Goal: Information Seeking & Learning: Learn about a topic

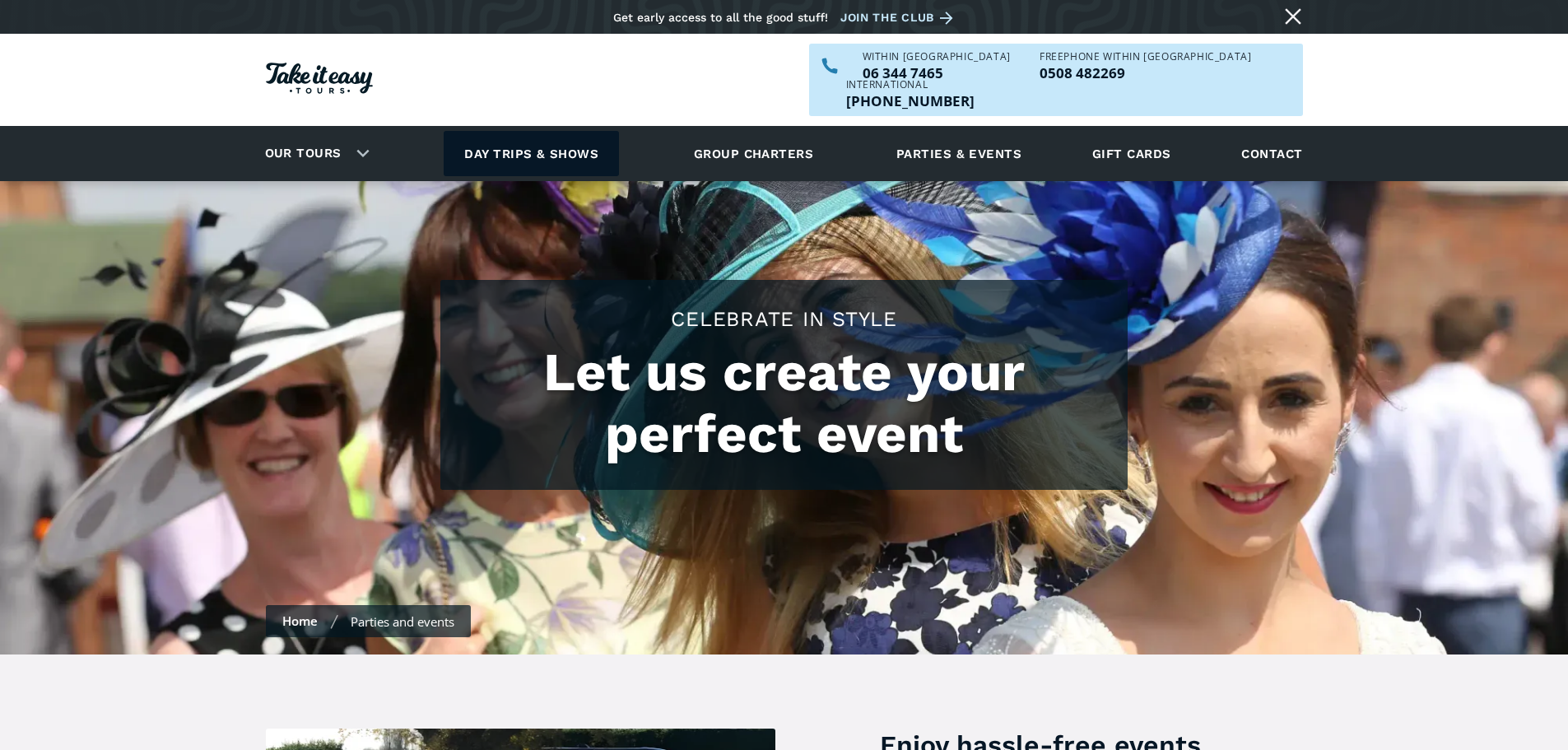
click at [514, 133] on link "Day trips & shows" at bounding box center [531, 153] width 176 height 45
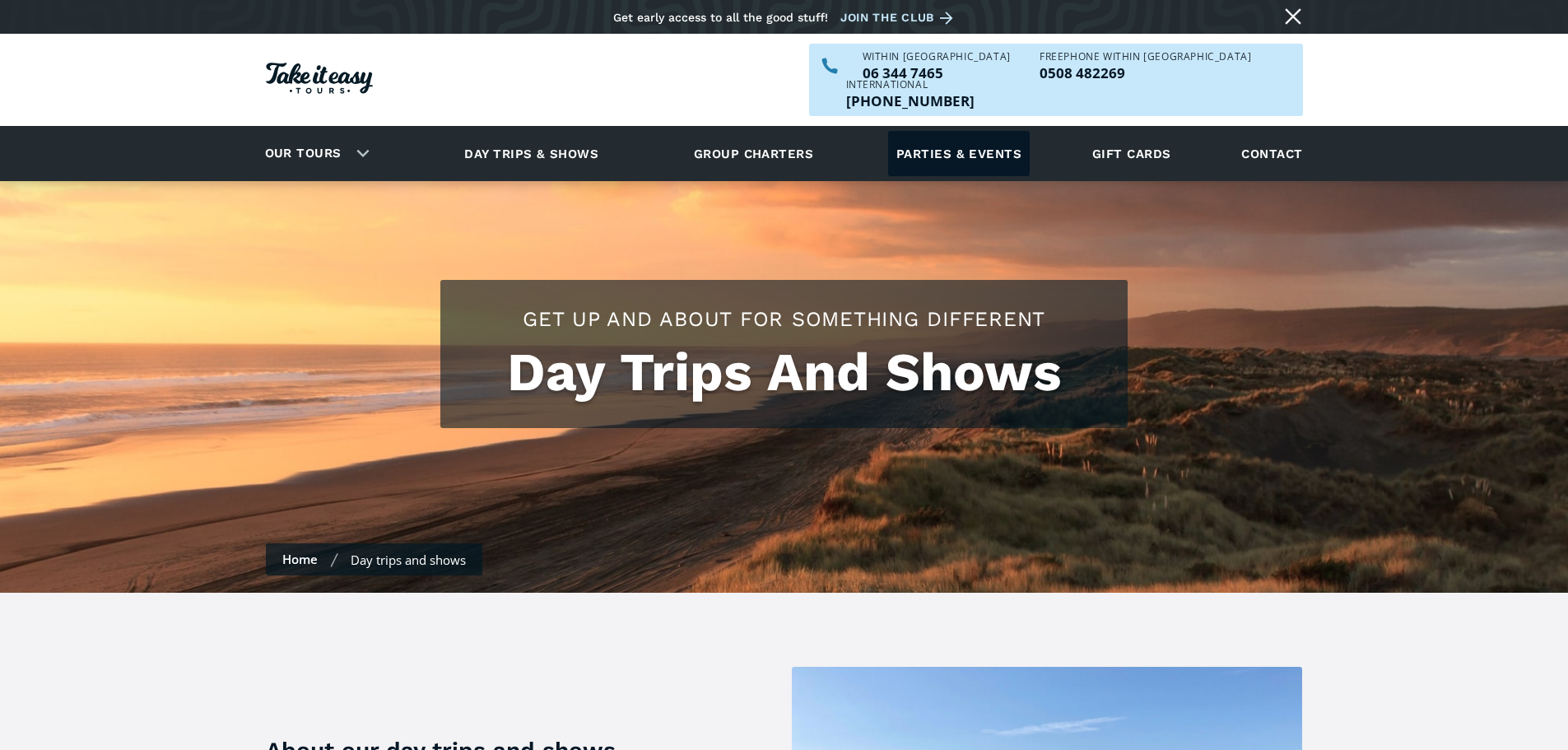
click at [1001, 131] on link "Parties & events" at bounding box center [958, 153] width 142 height 45
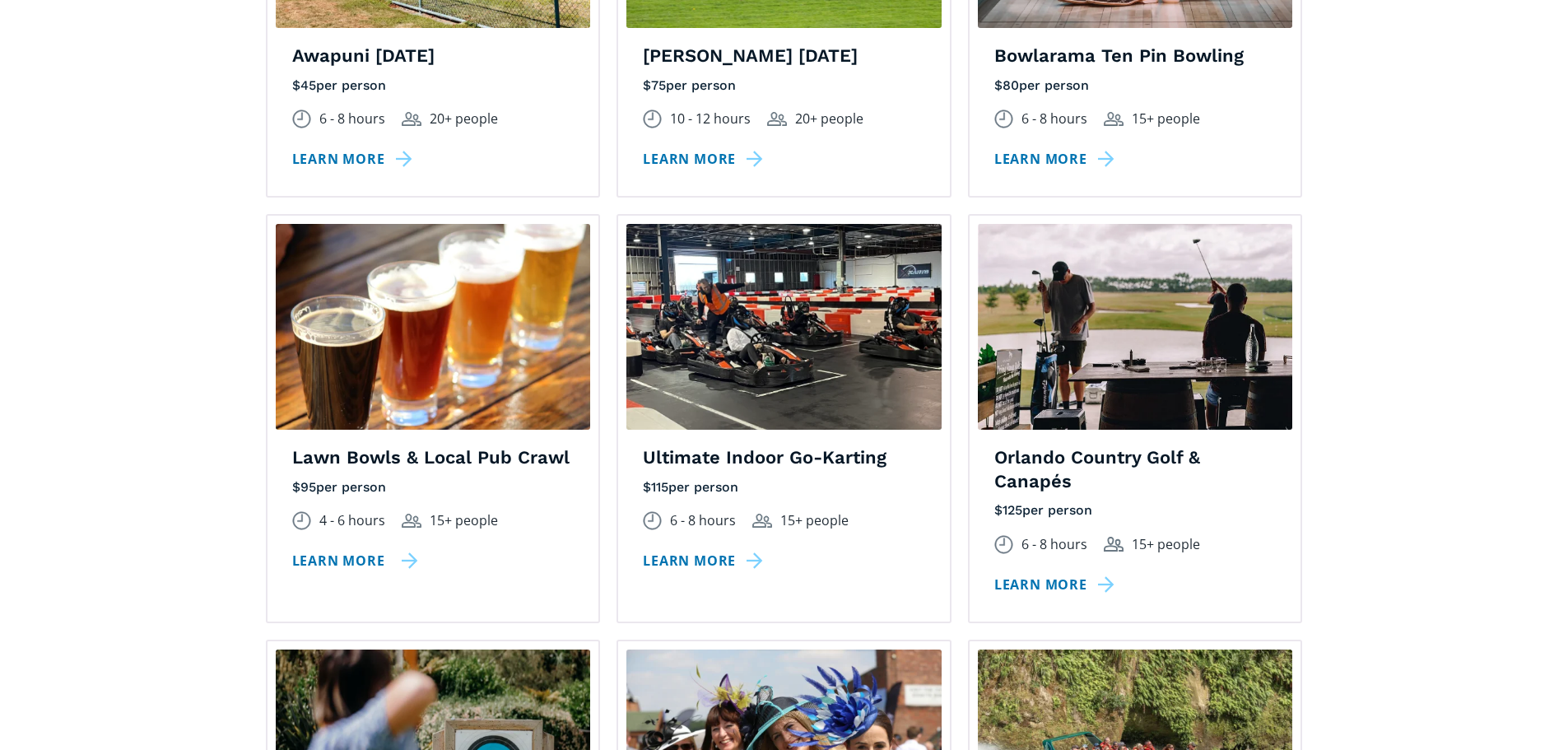
scroll to position [1565, 0]
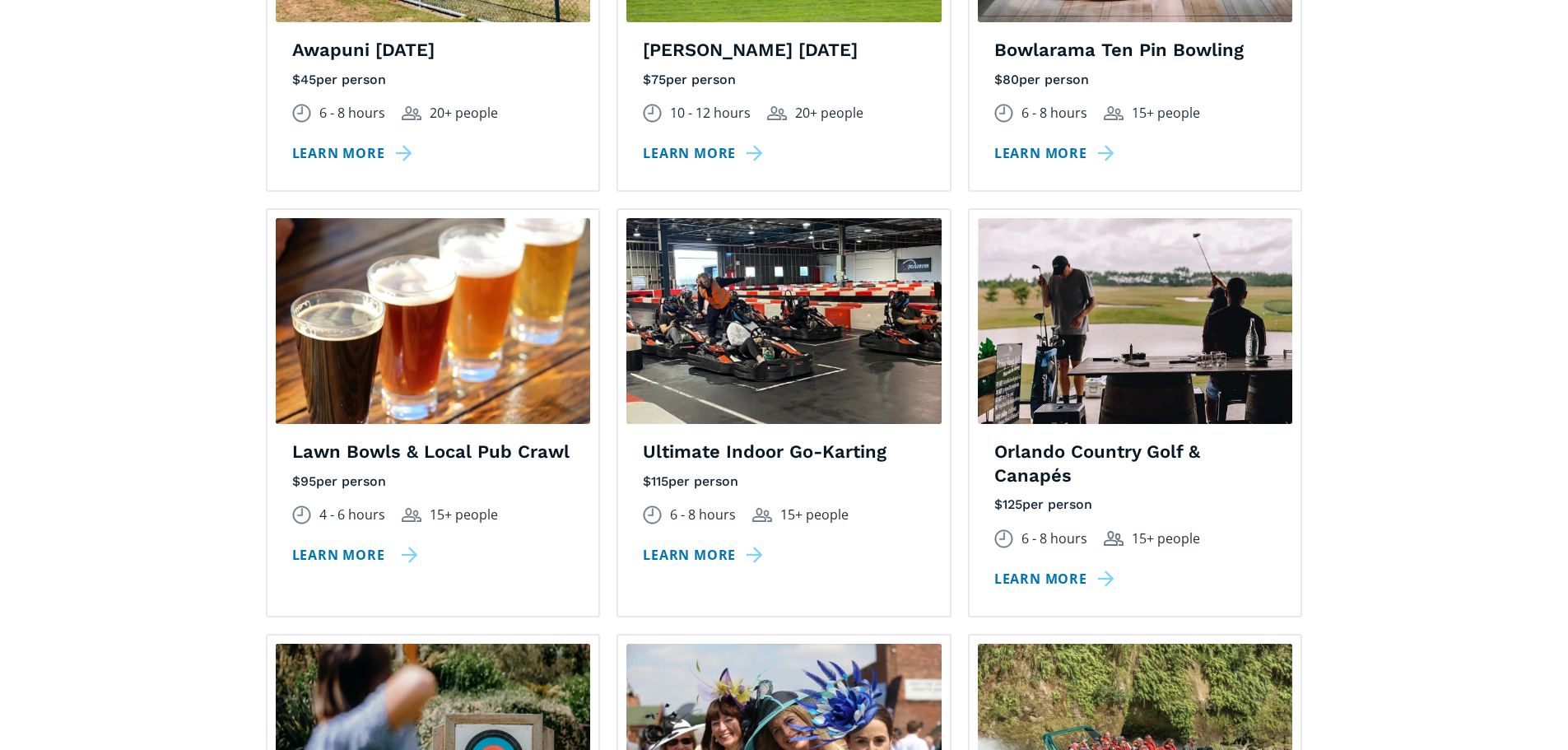
click at [335, 543] on link "Learn more" at bounding box center [355, 555] width 126 height 23
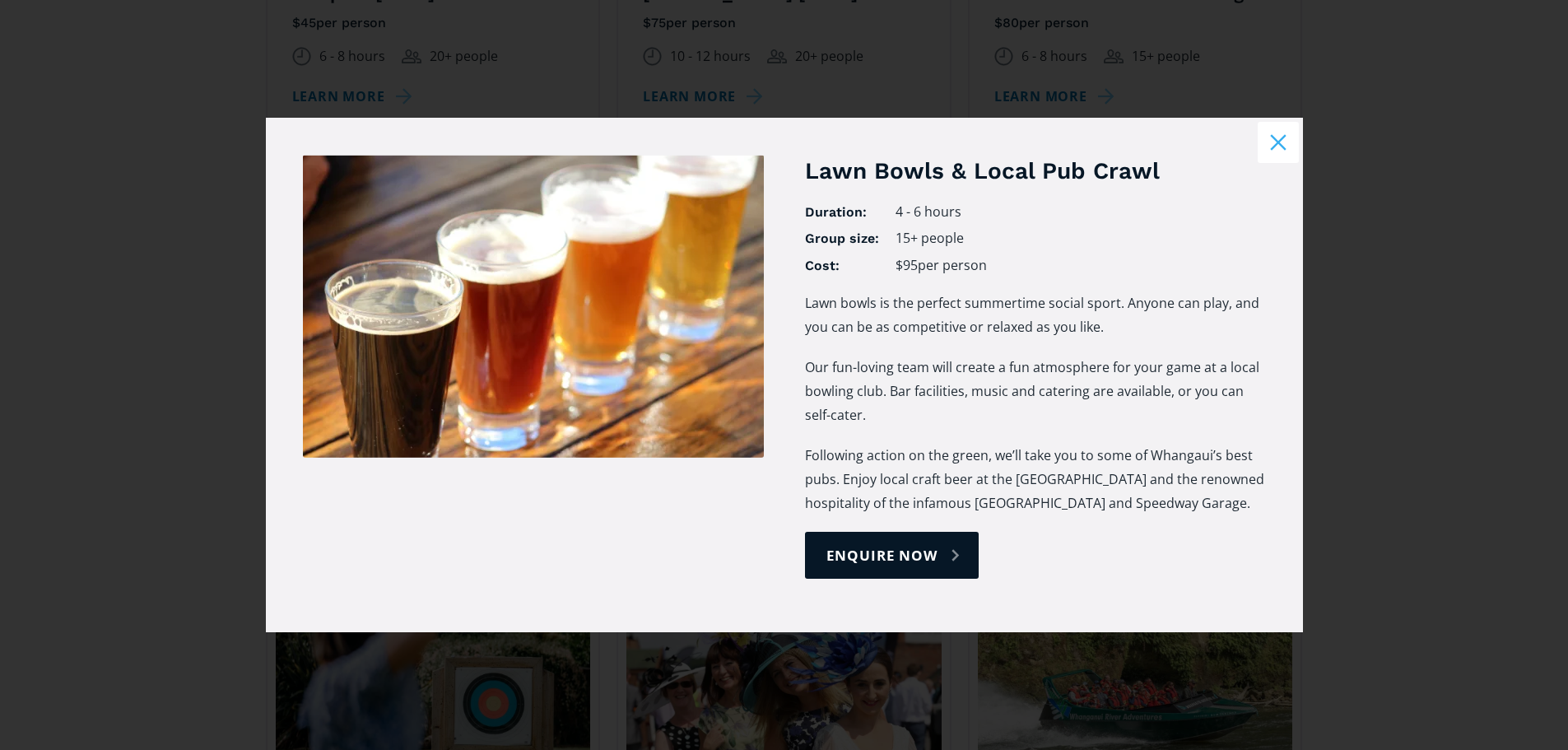
scroll to position [1647, 0]
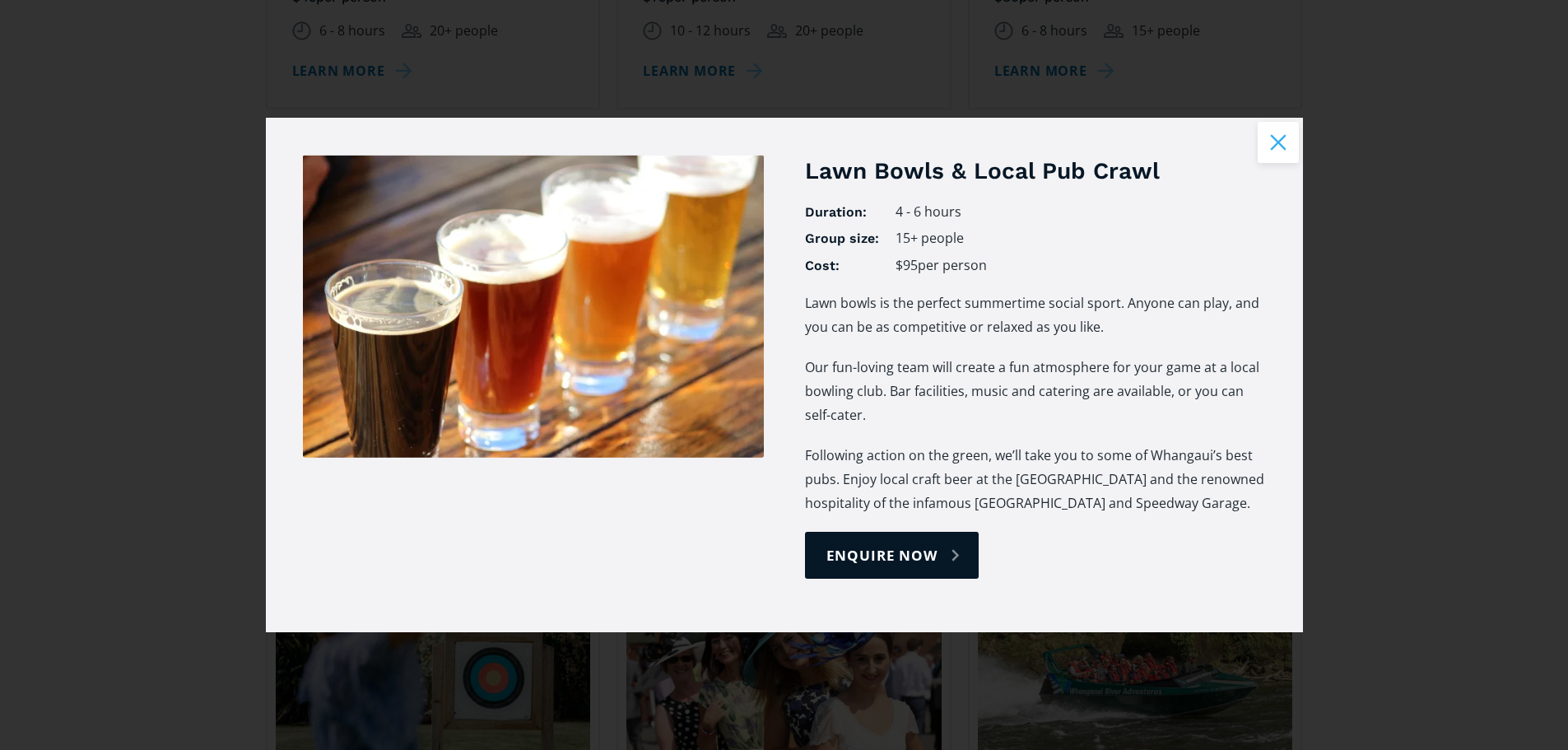
click at [1279, 150] on button "Close modal" at bounding box center [1279, 143] width 41 height 41
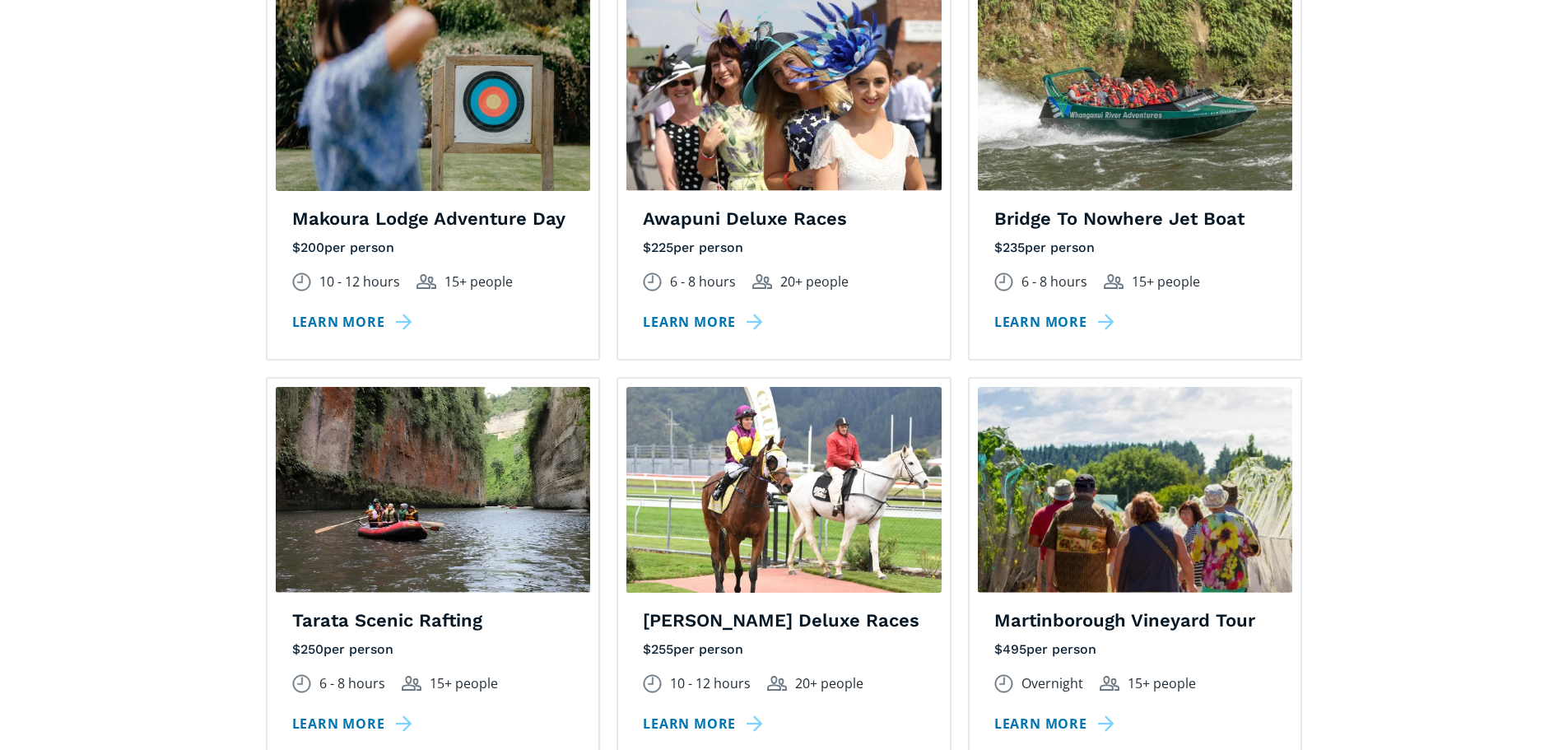
scroll to position [2305, 0]
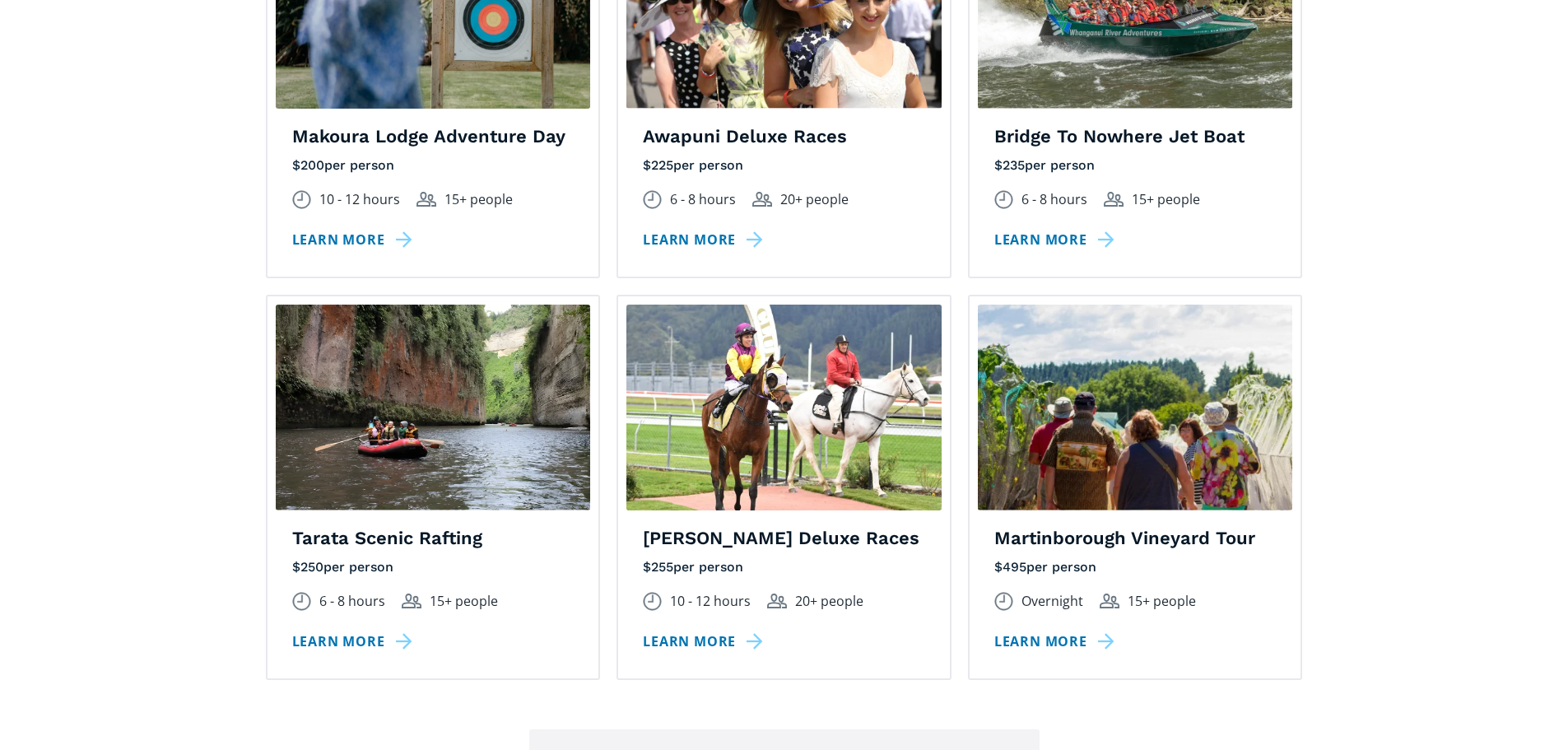
click at [1030, 630] on link "Learn more" at bounding box center [1057, 641] width 126 height 23
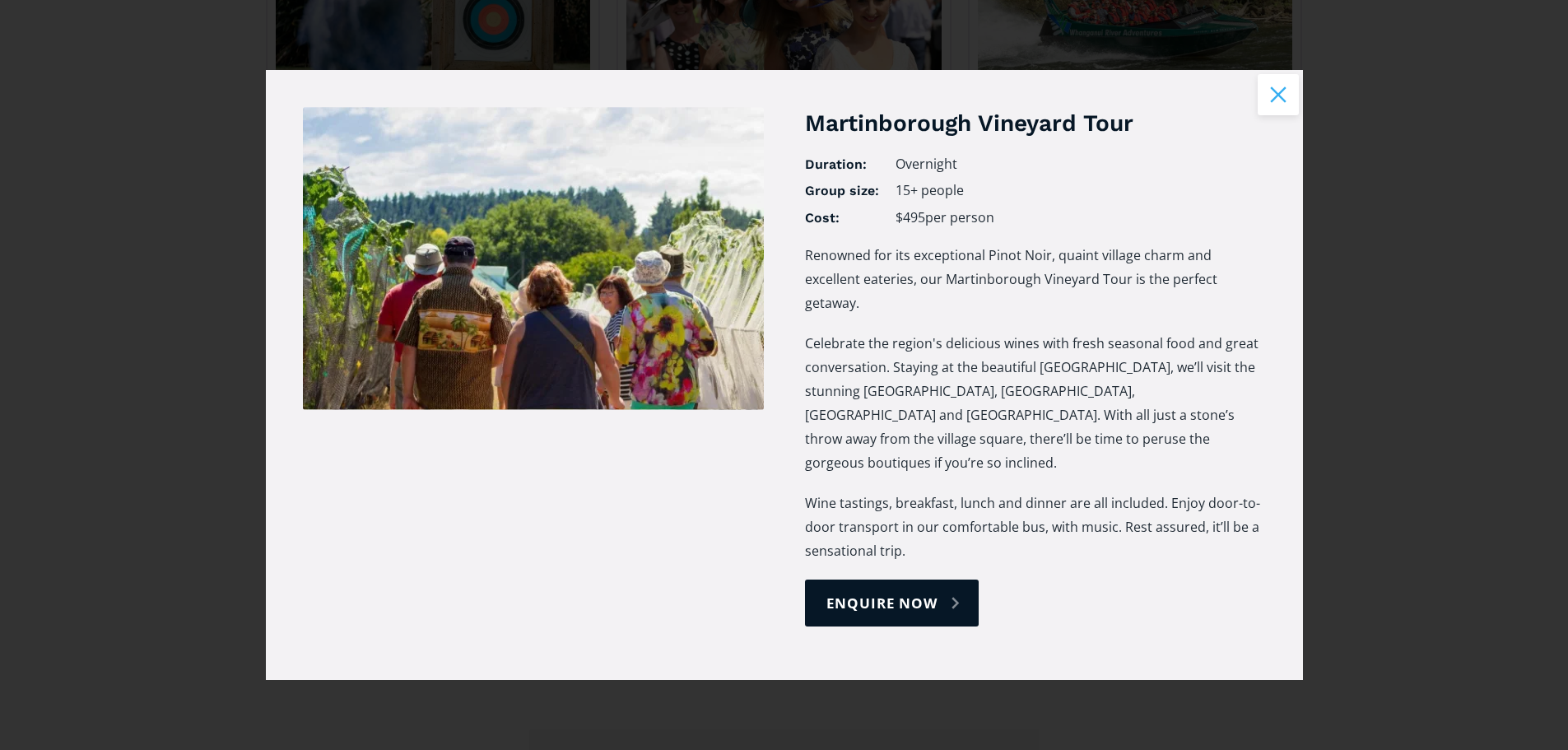
click at [1291, 109] on button "Close modal" at bounding box center [1279, 95] width 41 height 41
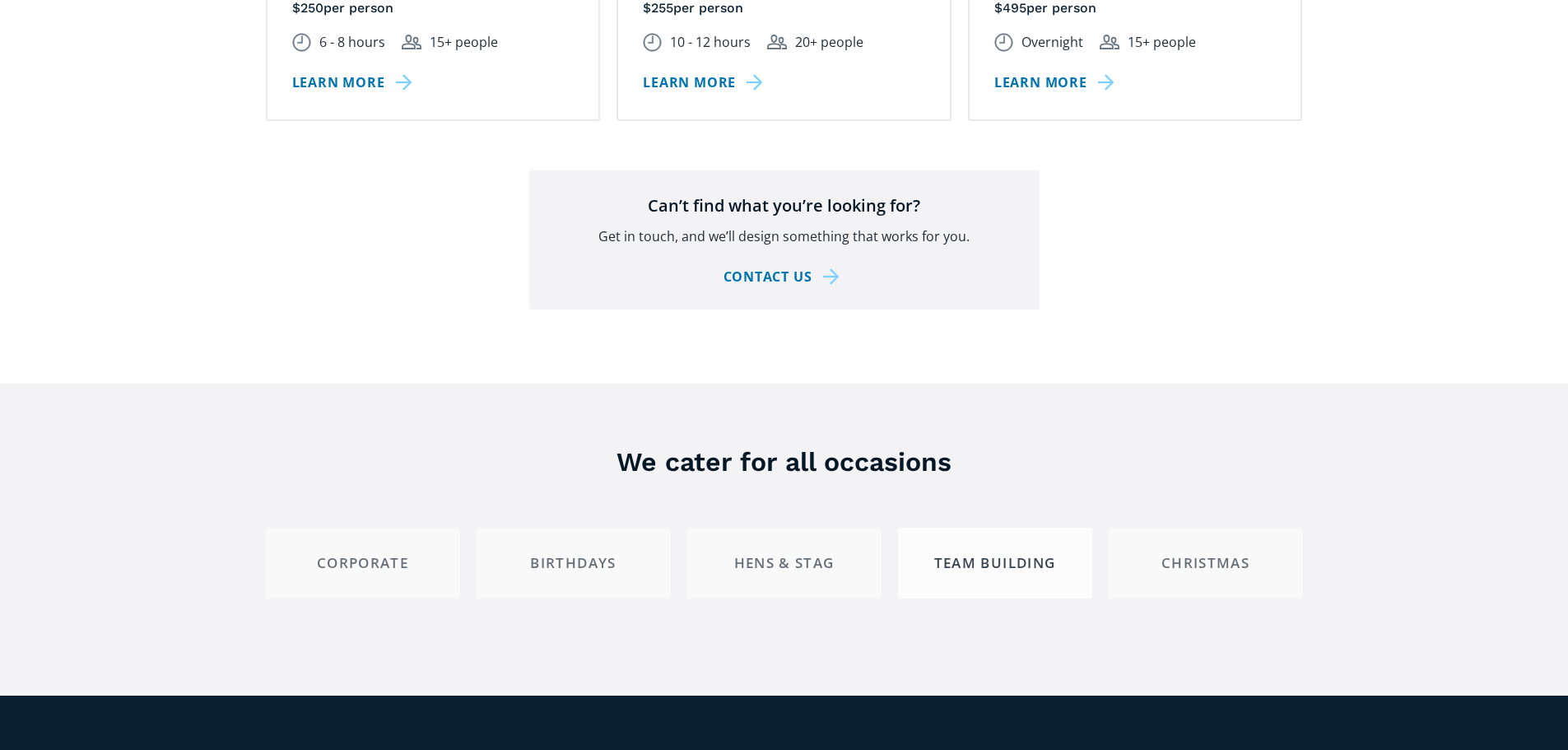
scroll to position [2883, 0]
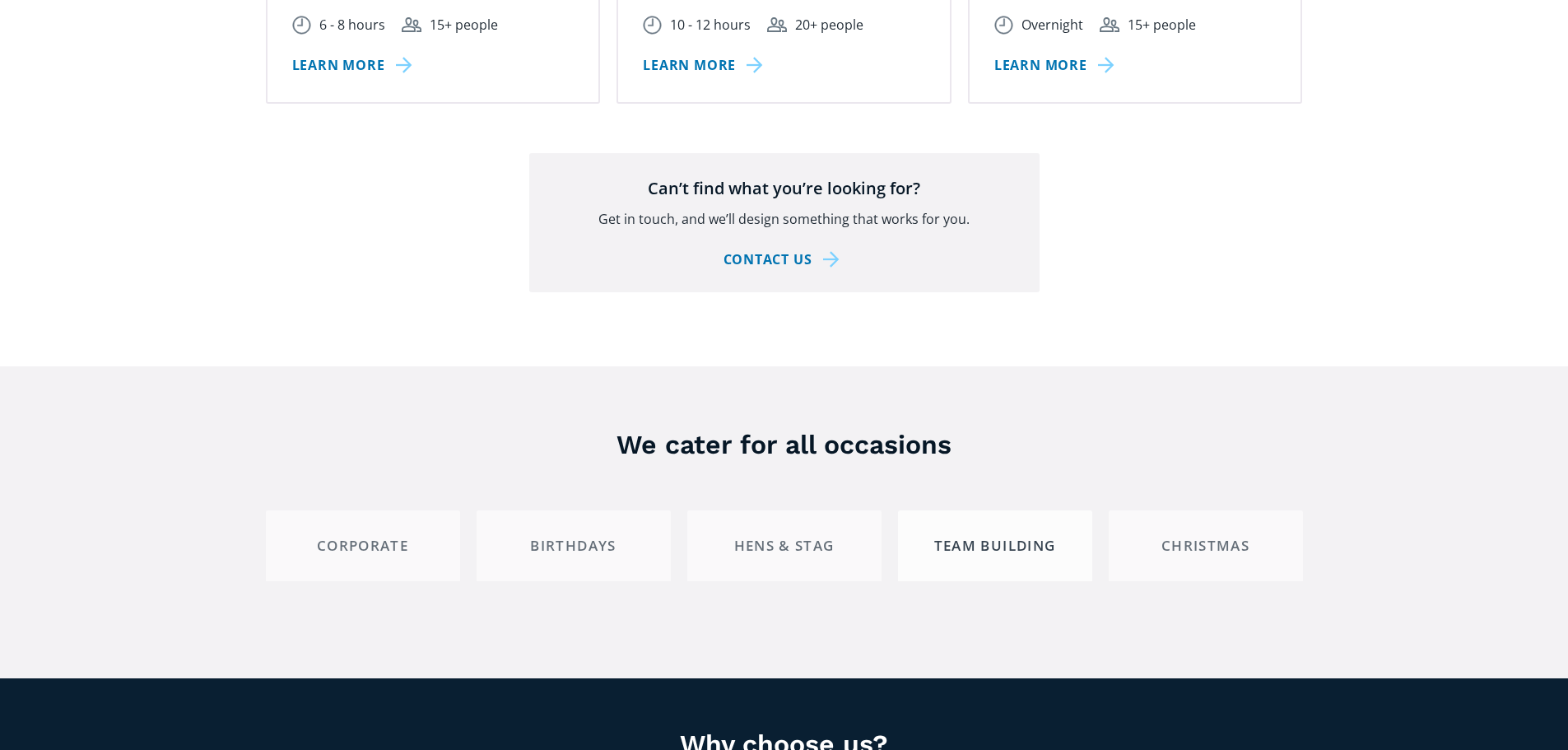
click at [1027, 537] on div "Team building" at bounding box center [995, 545] width 166 height 18
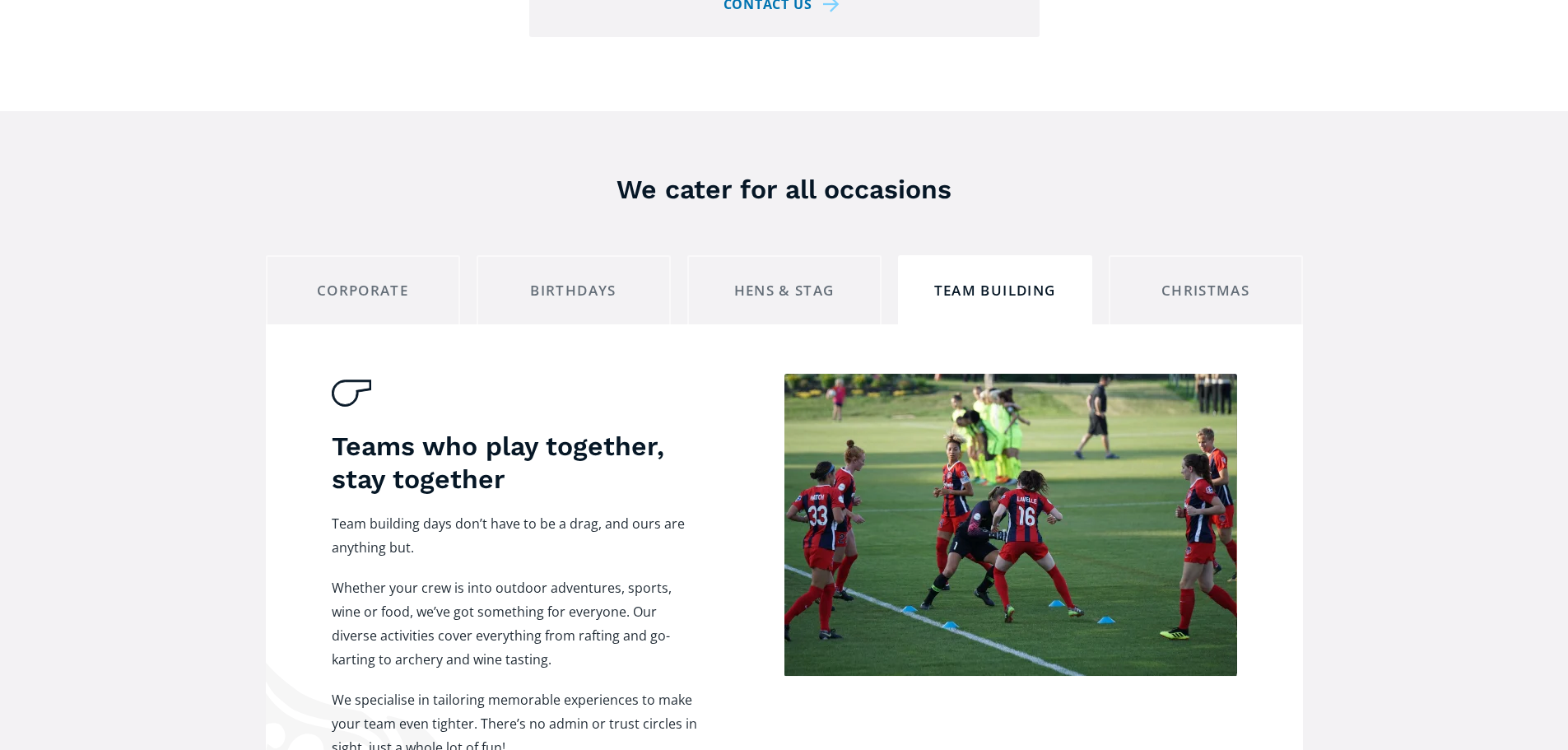
scroll to position [3129, 0]
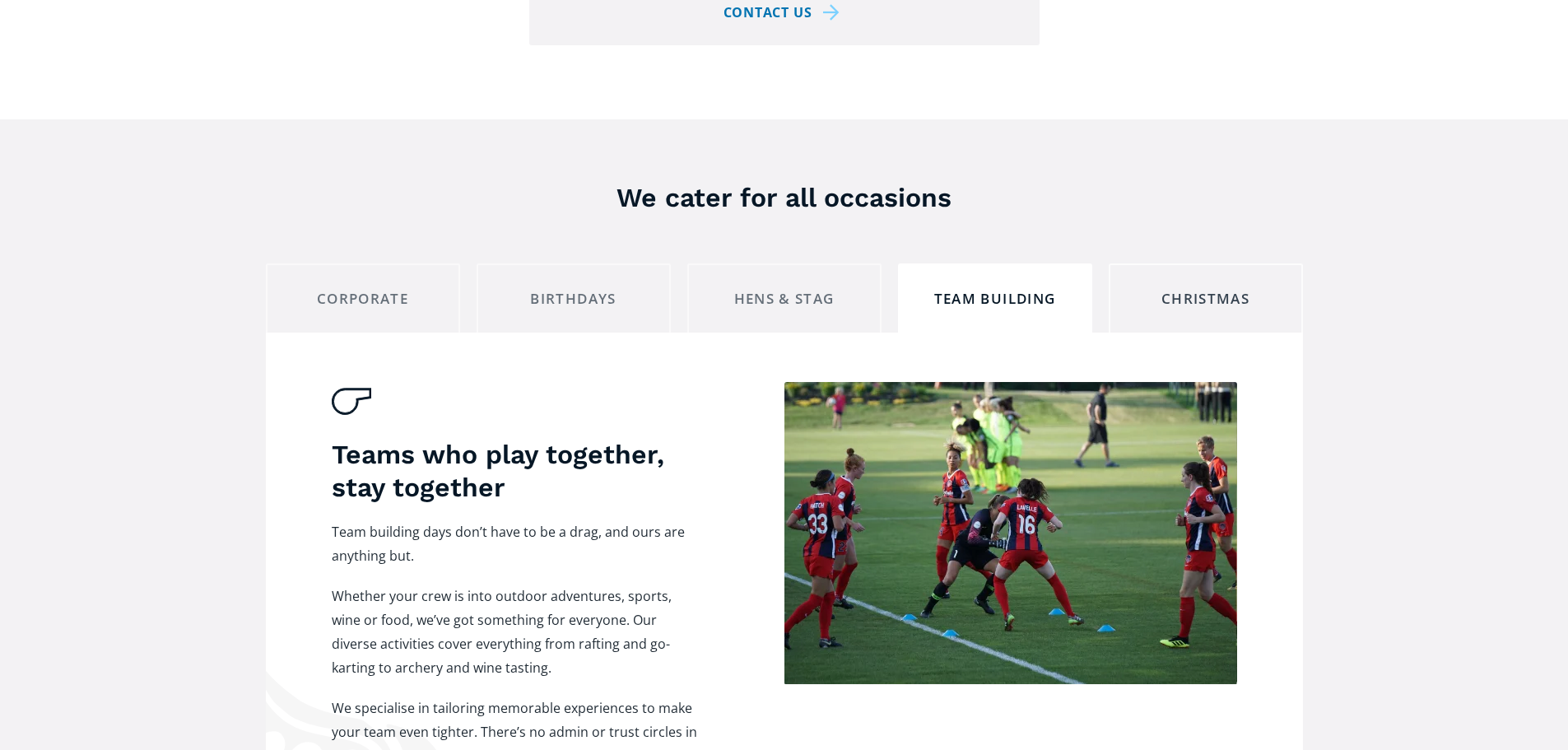
click at [1247, 283] on link "Christmas" at bounding box center [1205, 298] width 194 height 70
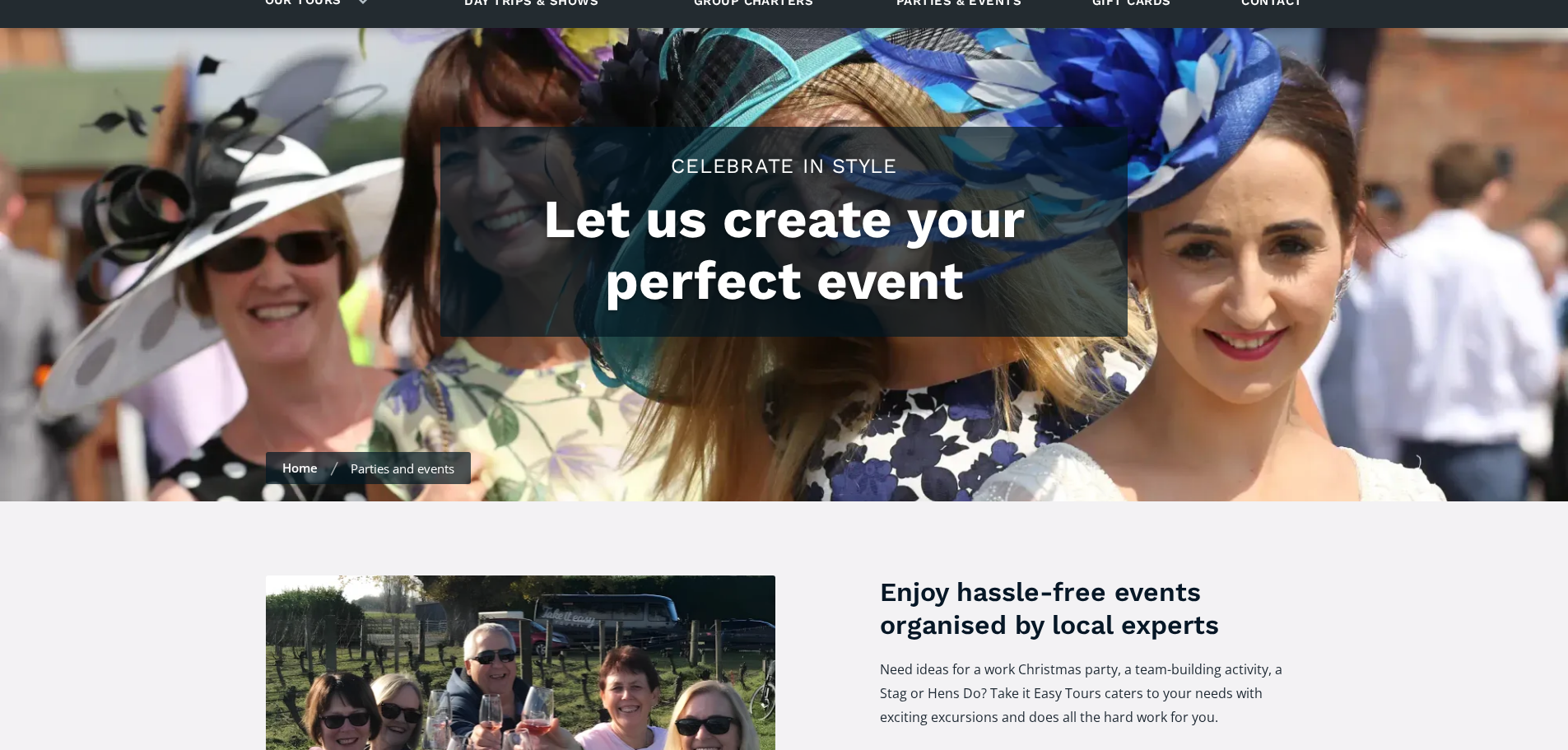
scroll to position [0, 0]
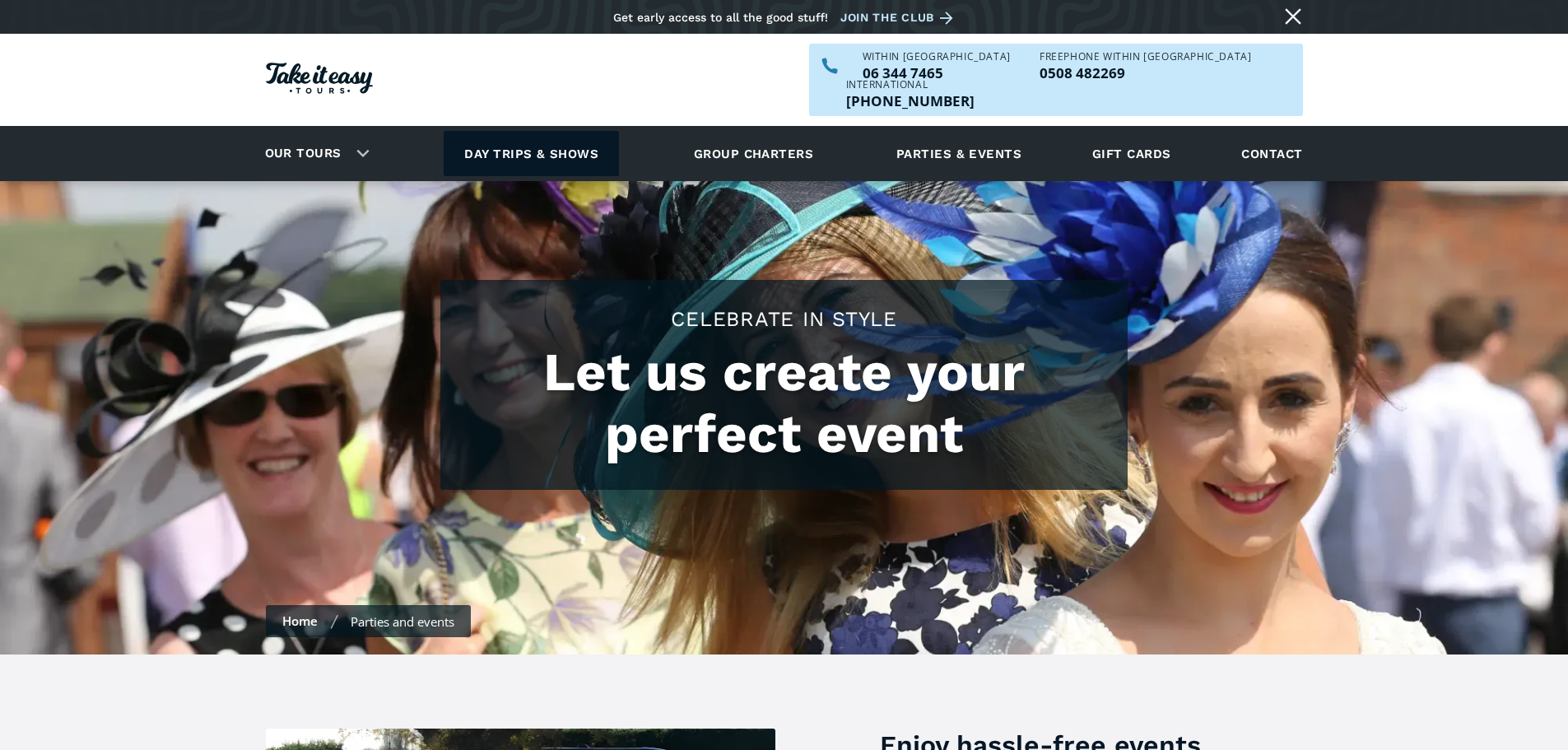
click at [515, 131] on link "Day trips & shows" at bounding box center [531, 153] width 176 height 45
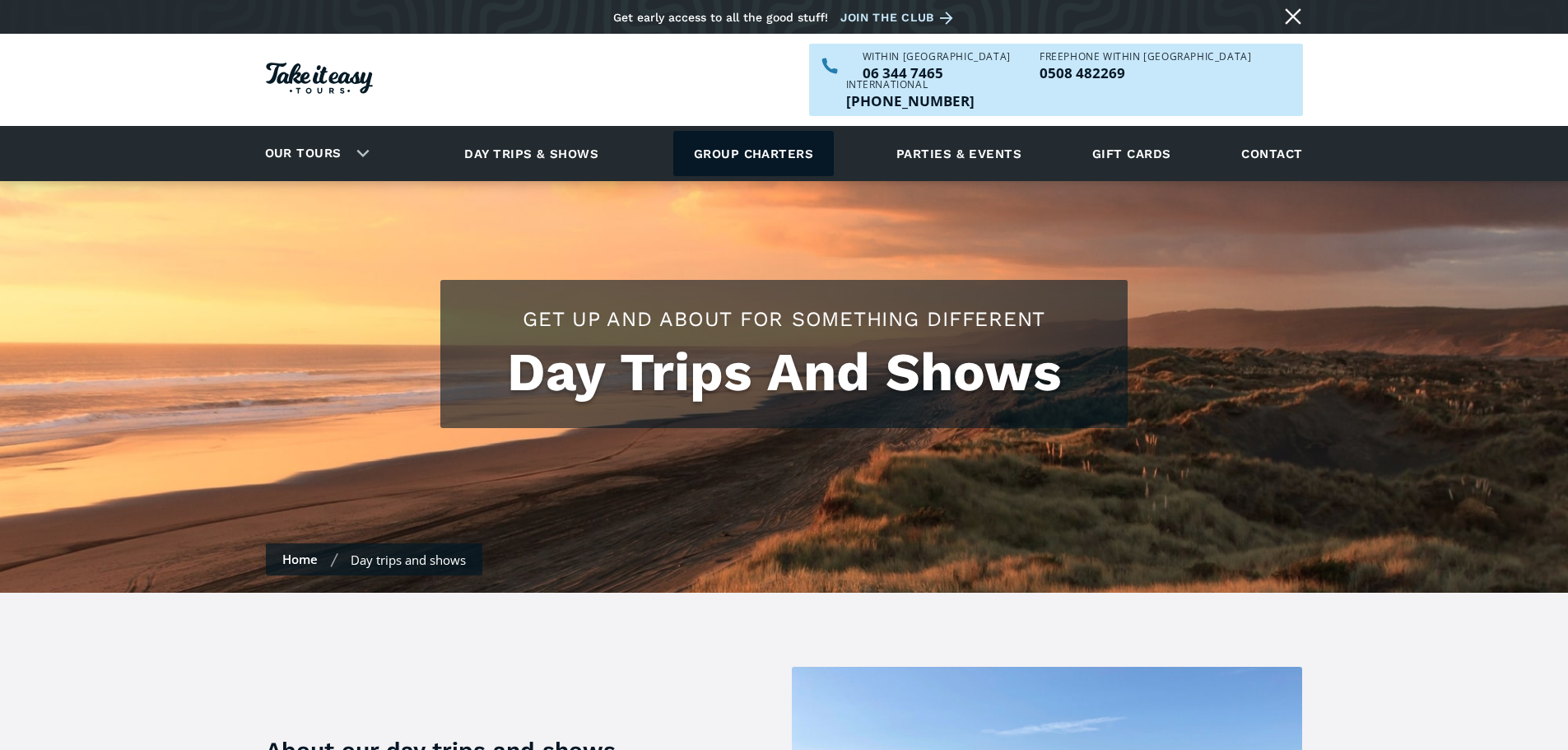
click at [775, 131] on link "Group charters" at bounding box center [753, 153] width 161 height 45
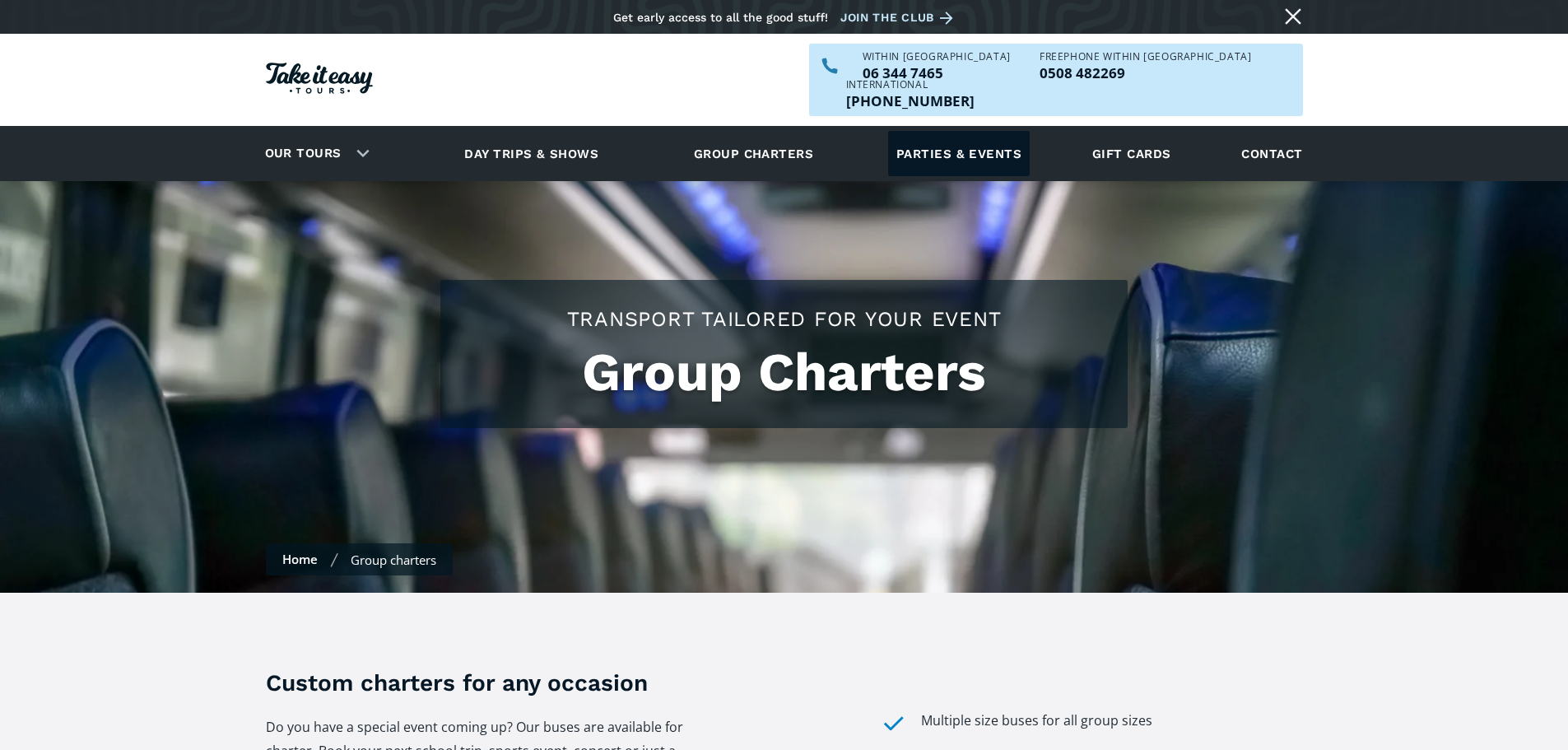
click at [994, 131] on link "Parties & events" at bounding box center [958, 153] width 142 height 45
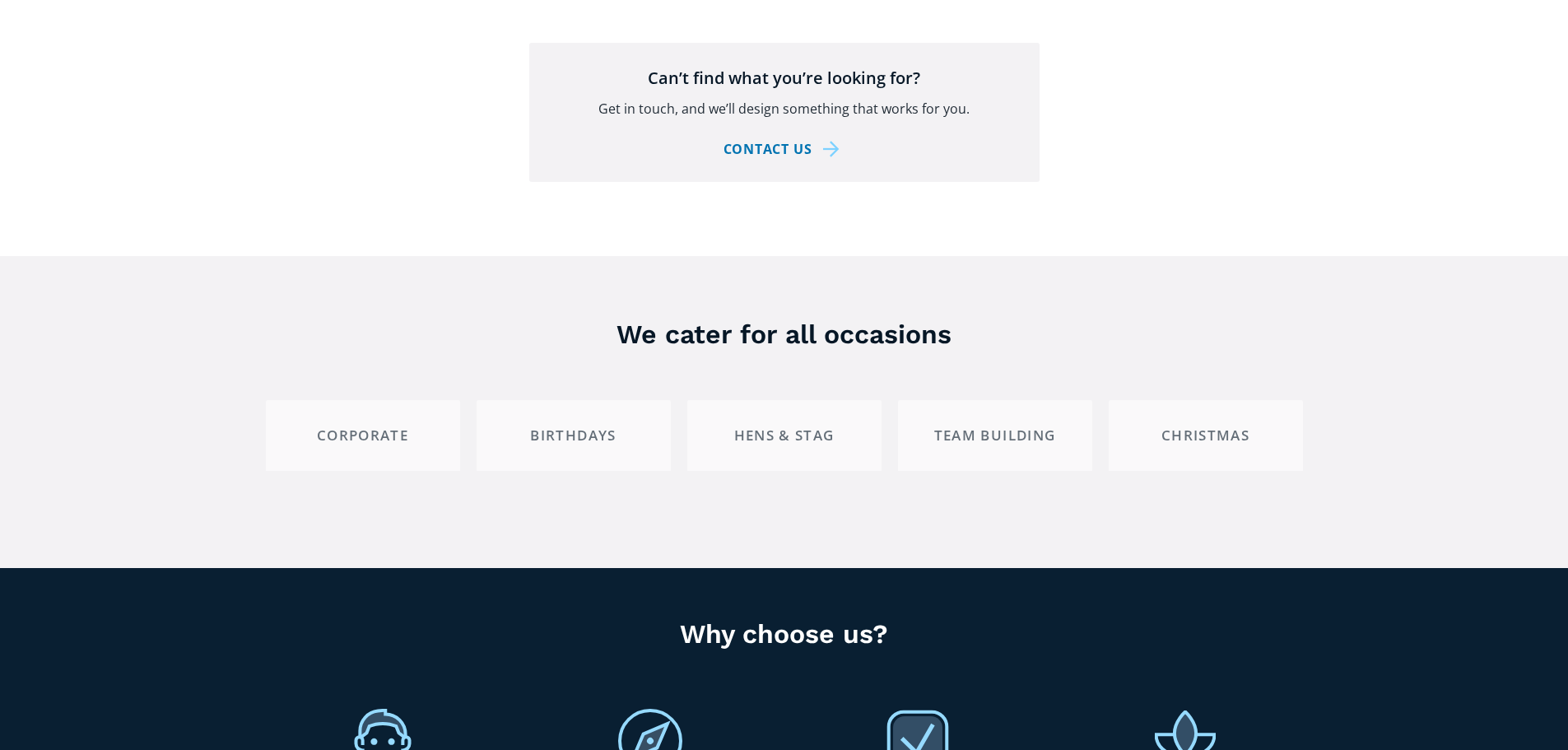
scroll to position [3017, 0]
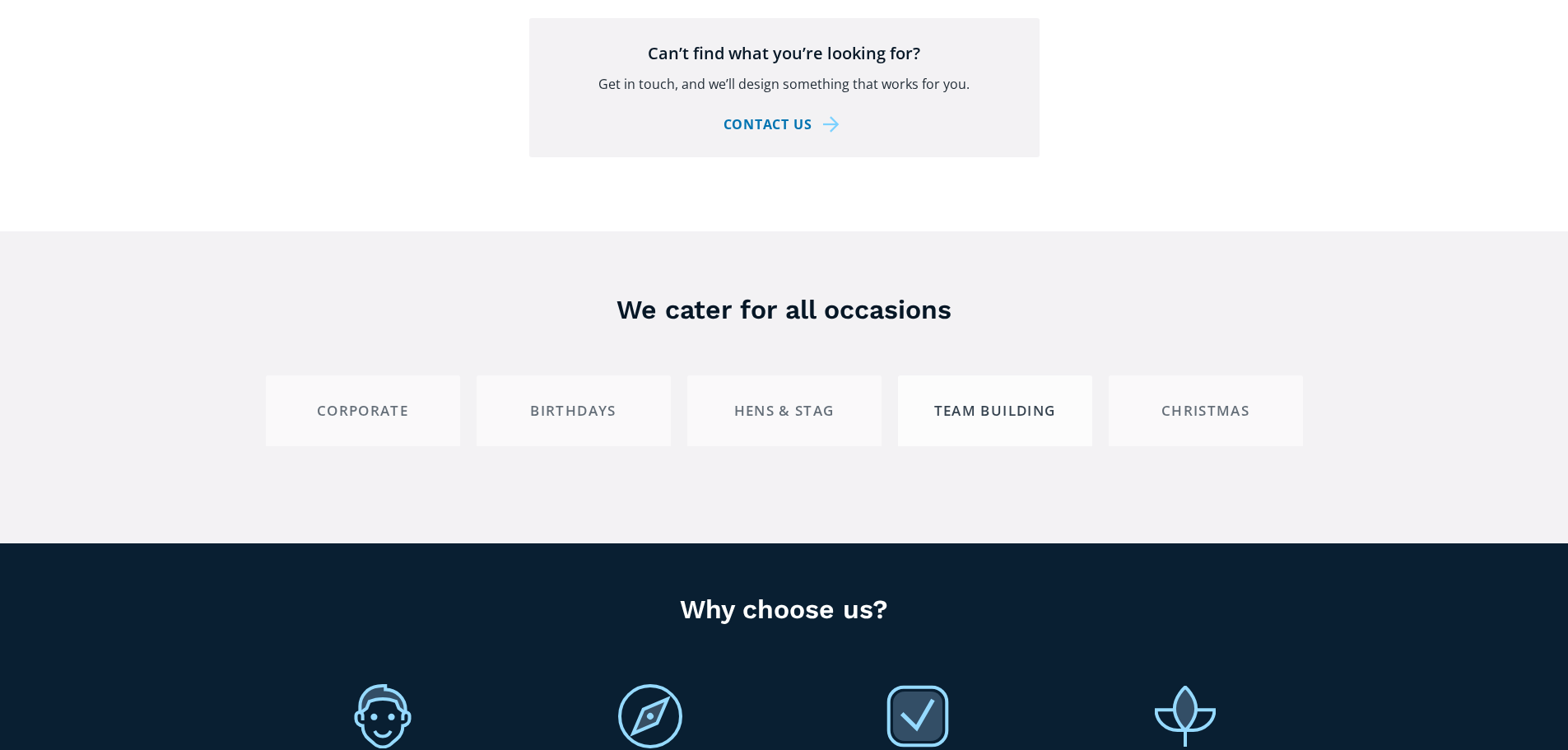
click at [1017, 405] on link "Team building" at bounding box center [995, 411] width 194 height 70
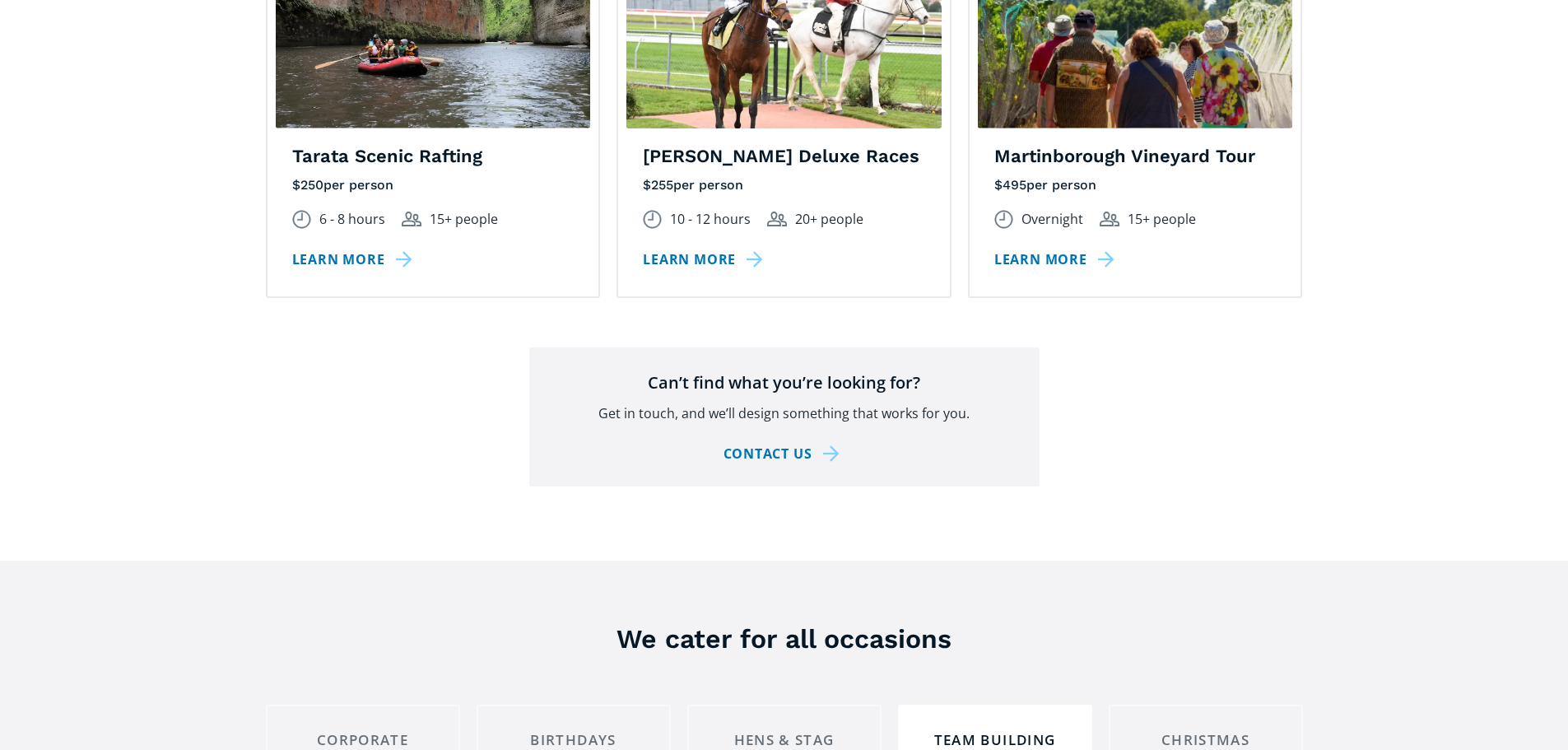
scroll to position [2358, 0]
